Goal: Find contact information: Obtain details needed to contact an individual or organization

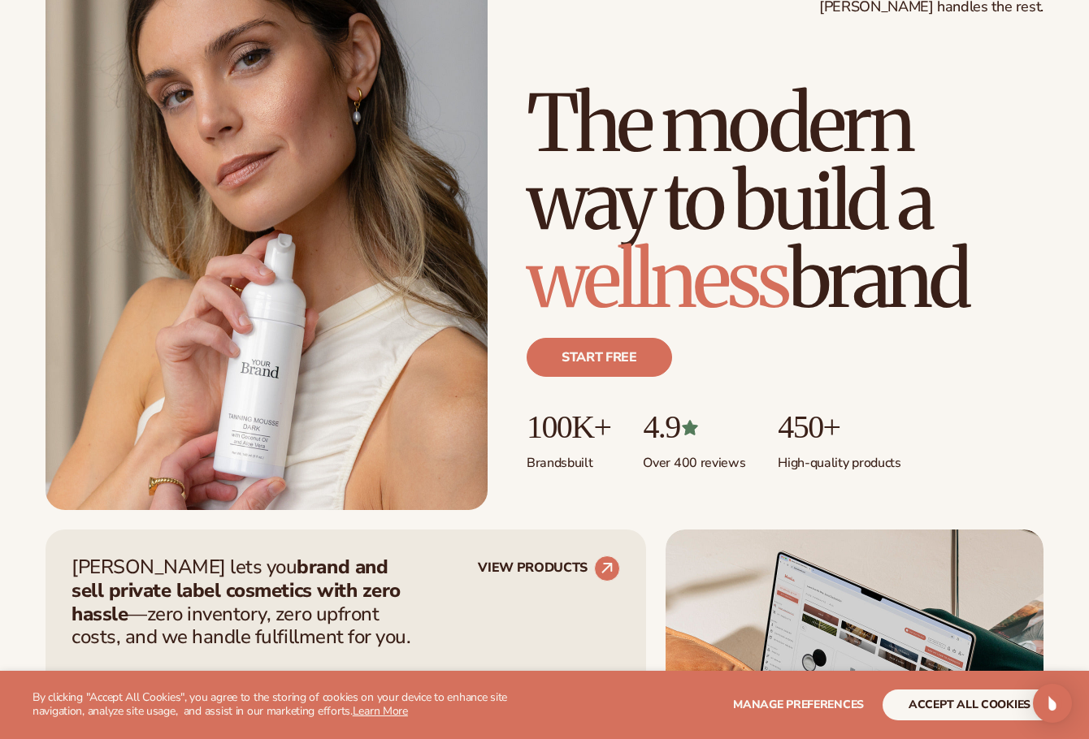
scroll to position [163, 0]
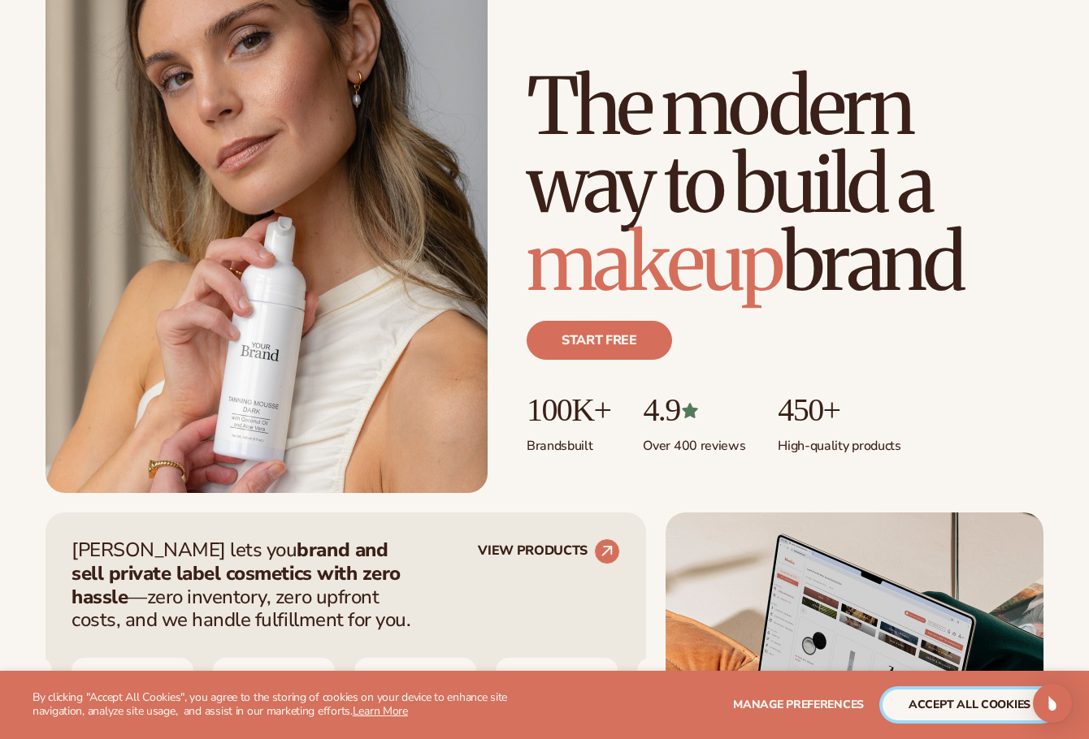
click at [957, 703] on button "accept all cookies" at bounding box center [970, 705] width 174 height 31
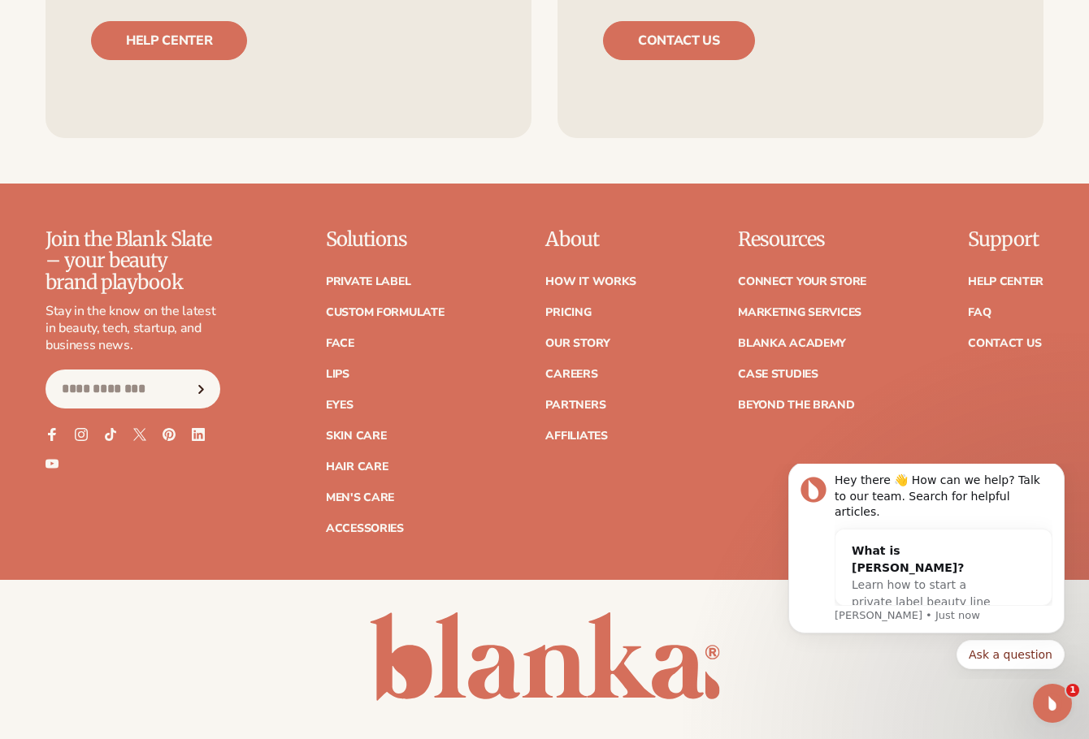
scroll to position [6303, 0]
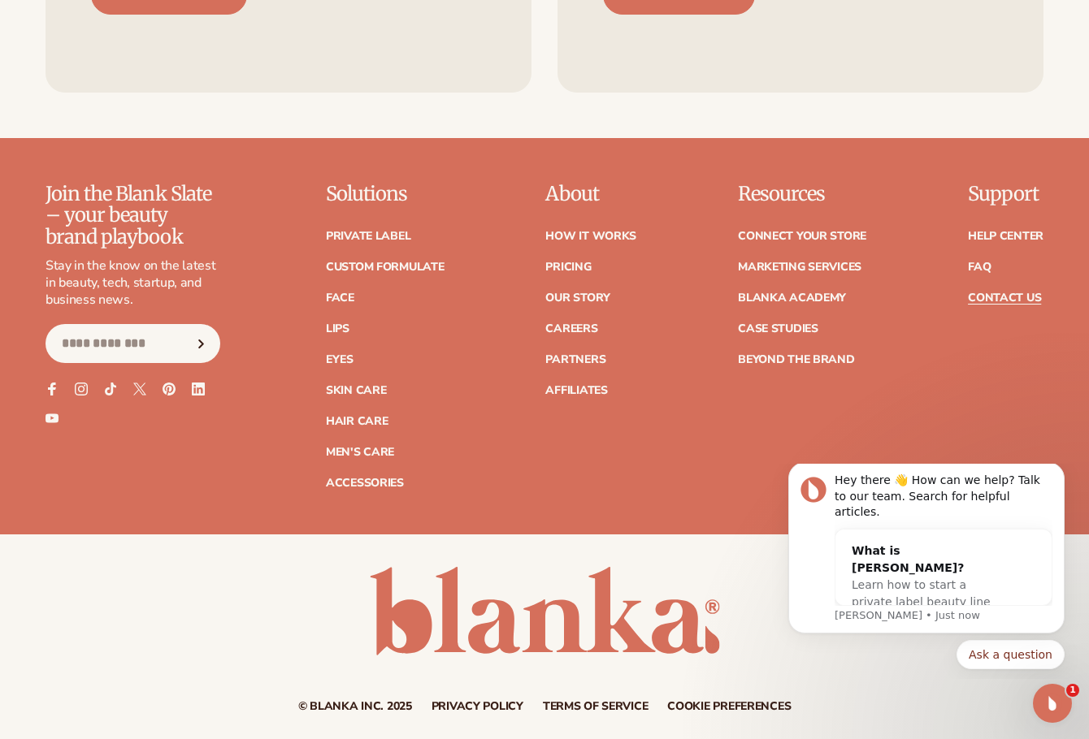
click at [998, 293] on link "Contact Us" at bounding box center [1004, 298] width 73 height 11
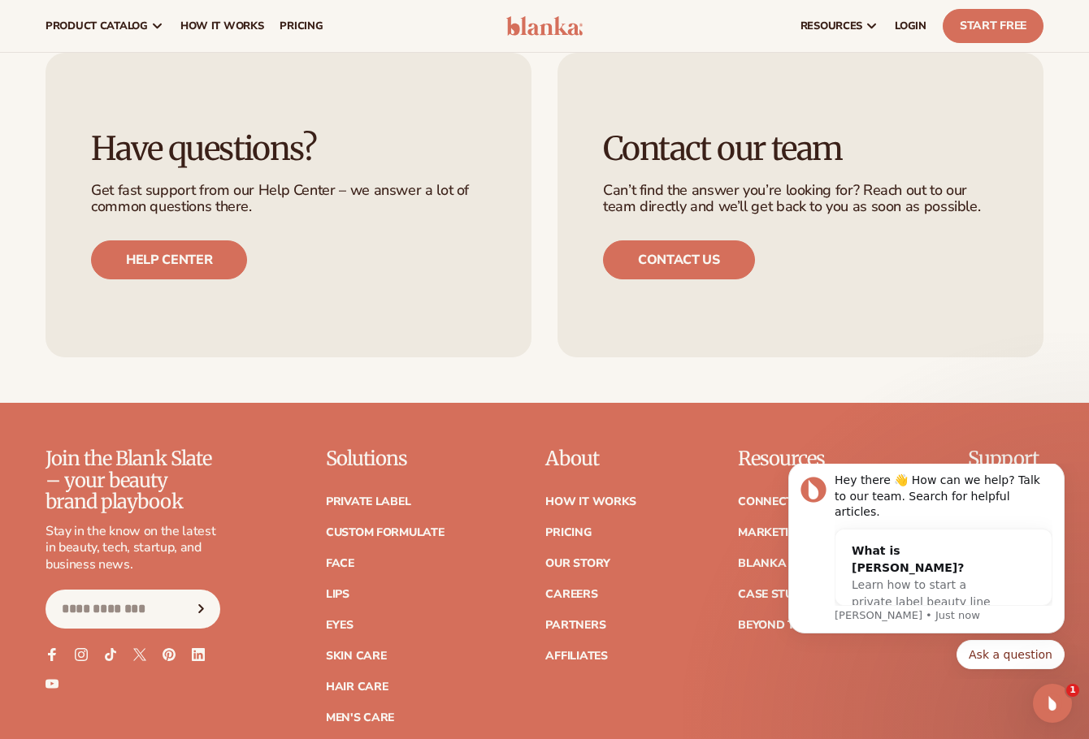
scroll to position [843, 0]
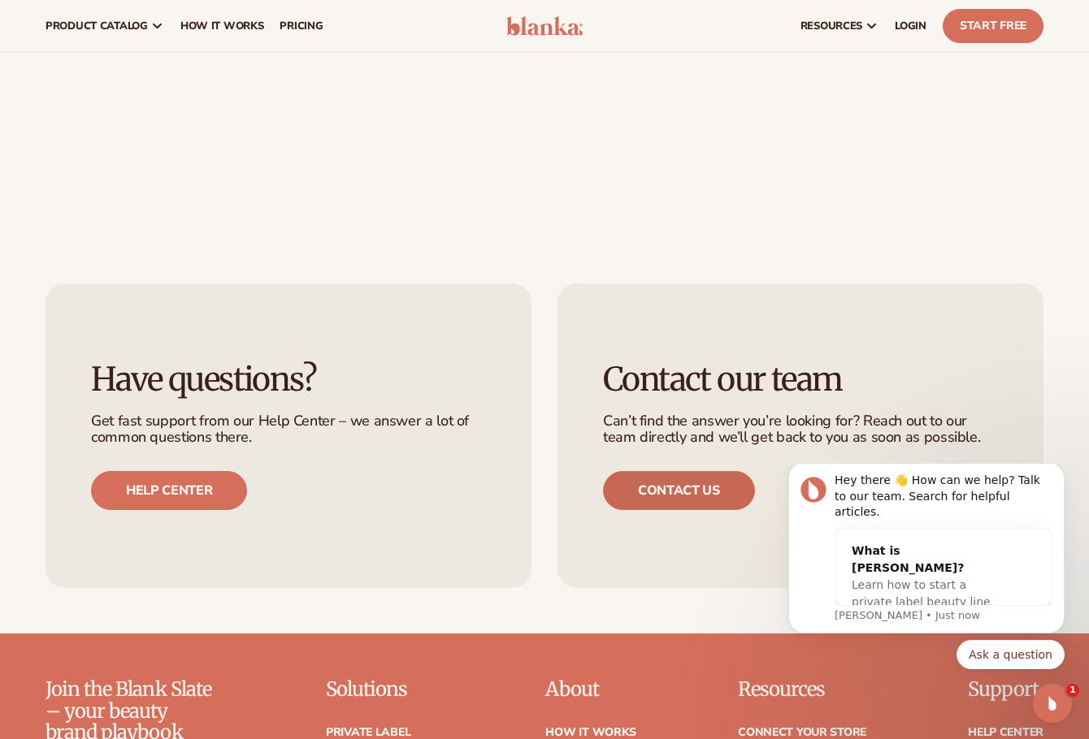
click at [670, 490] on link "Contact us" at bounding box center [679, 490] width 152 height 39
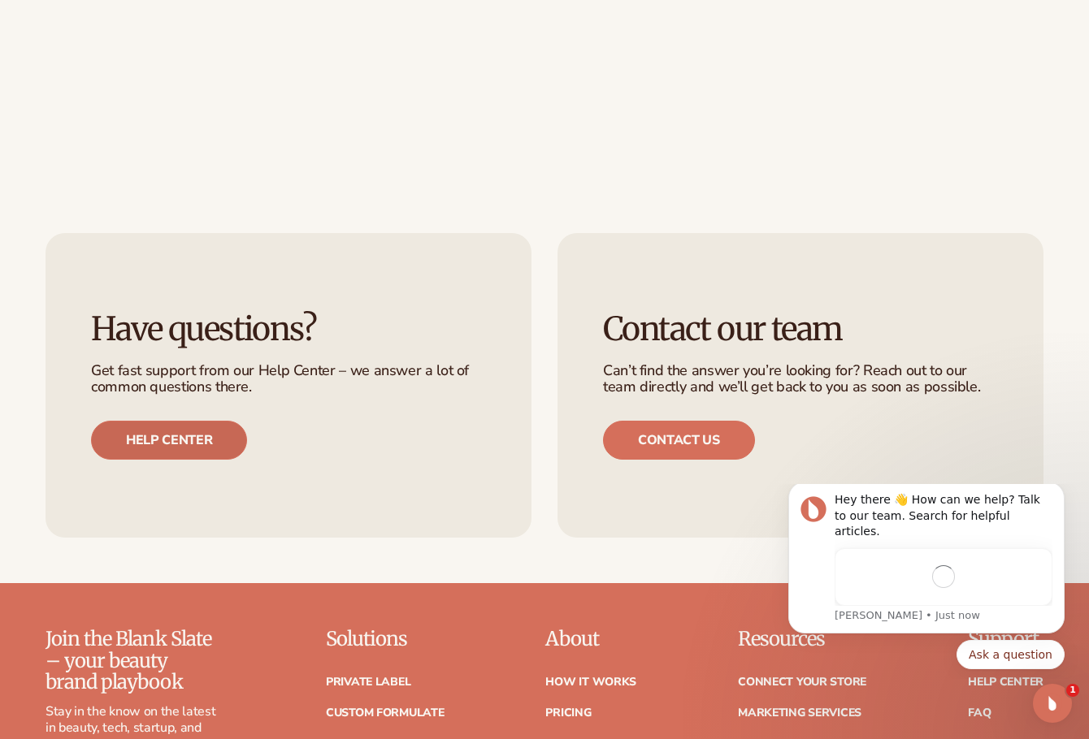
click at [156, 438] on link "Help center" at bounding box center [169, 440] width 156 height 39
